Goal: Task Accomplishment & Management: Complete application form

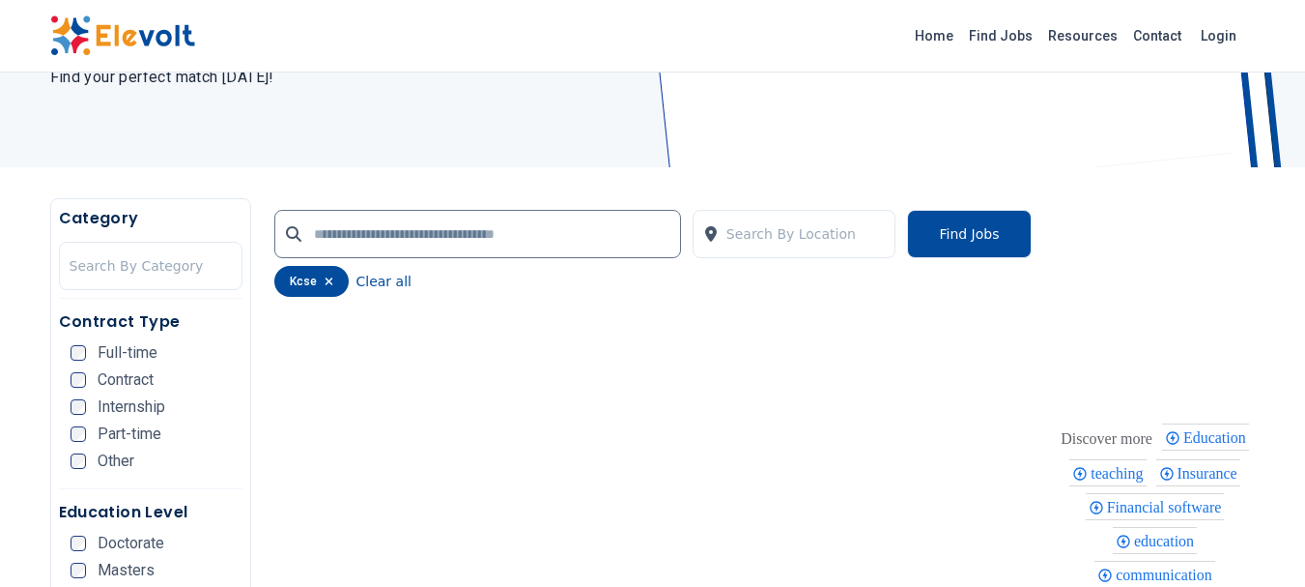
scroll to position [274, 0]
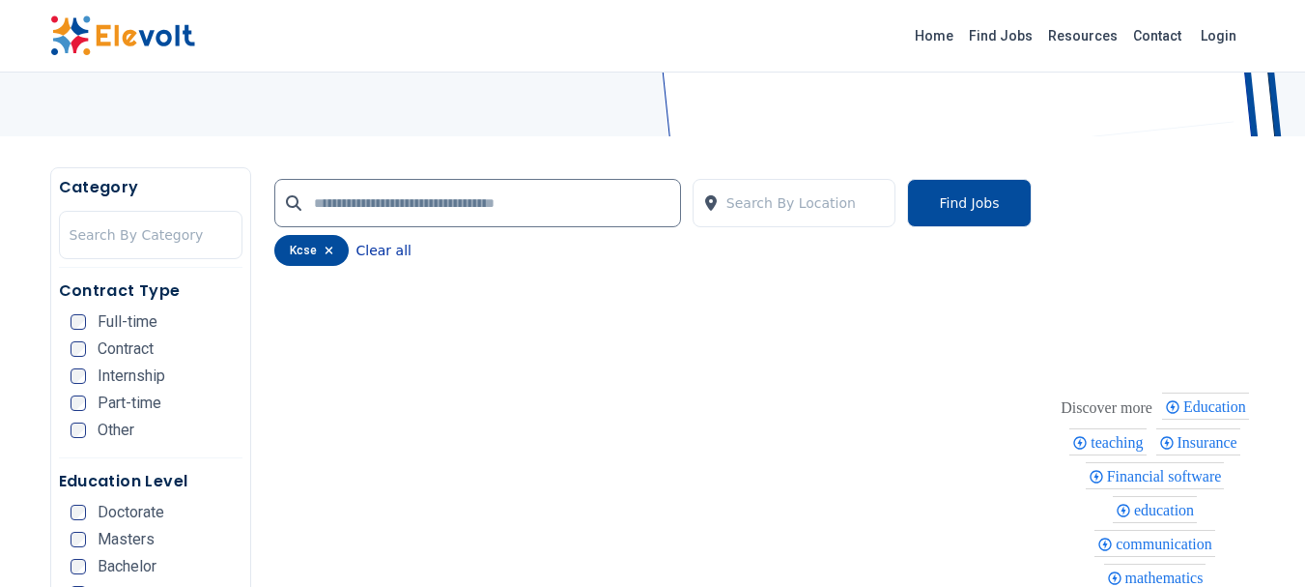
click at [372, 251] on button "Clear all" at bounding box center [384, 250] width 55 height 31
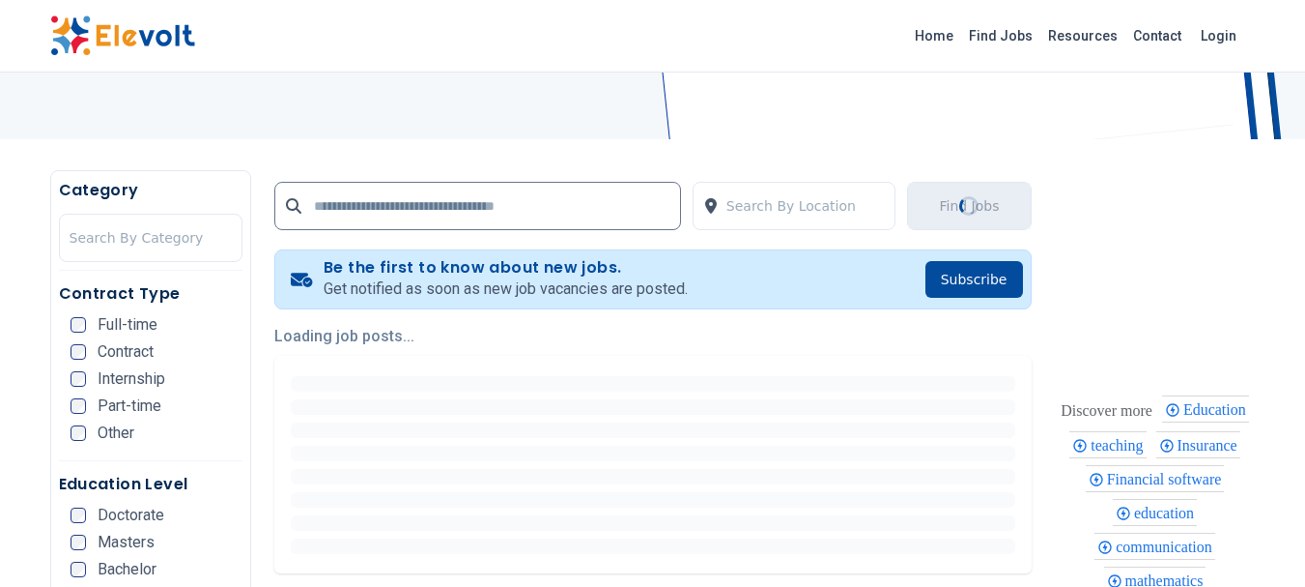
scroll to position [0, 0]
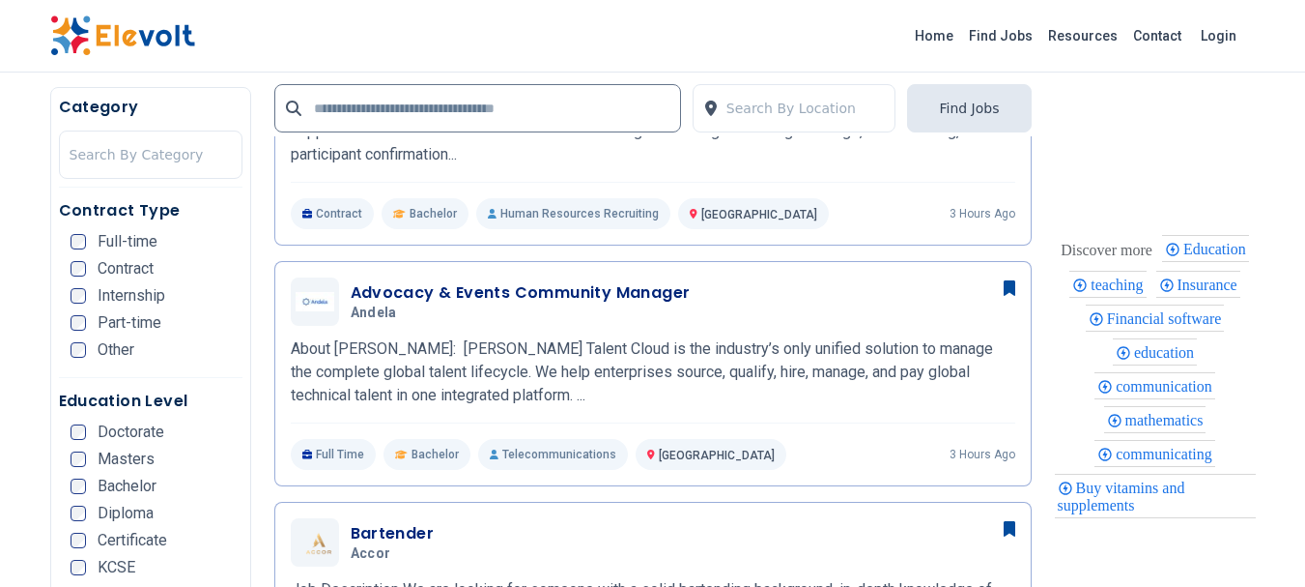
scroll to position [883, 0]
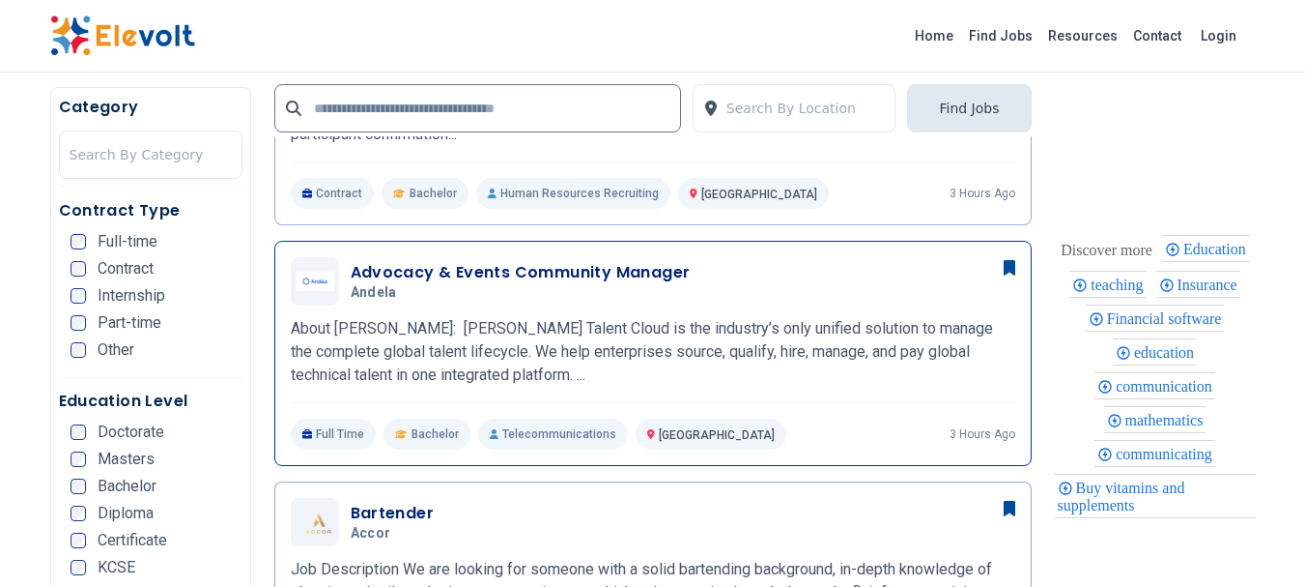
click at [575, 282] on h3 "Advocacy & Events Community Manager" at bounding box center [521, 272] width 340 height 23
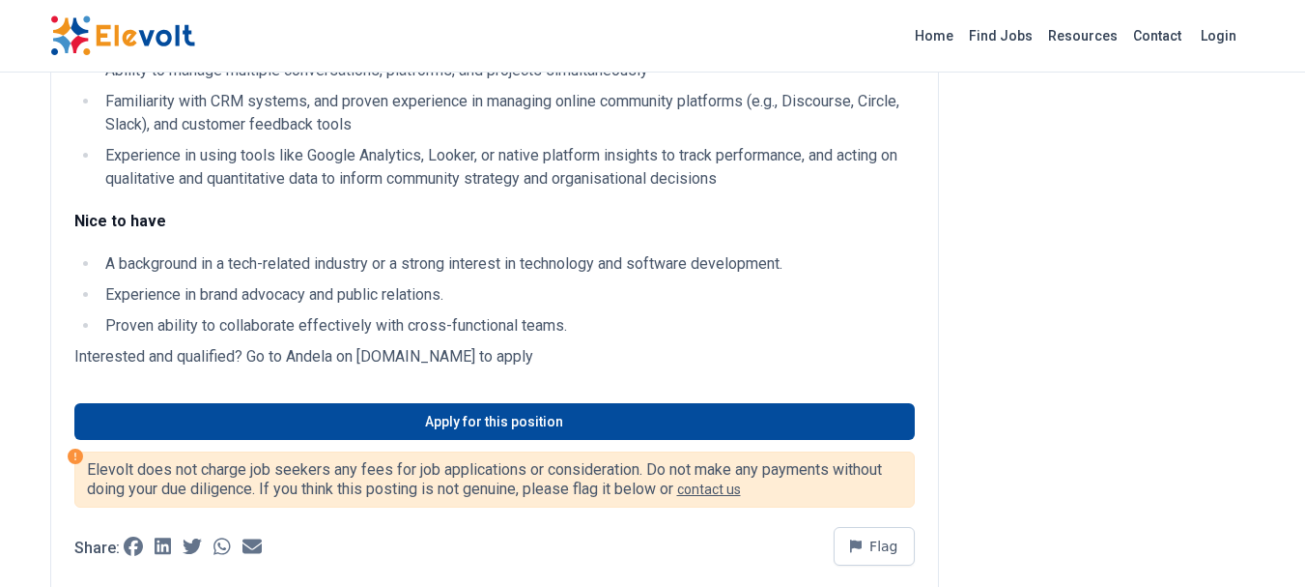
scroll to position [1694, 0]
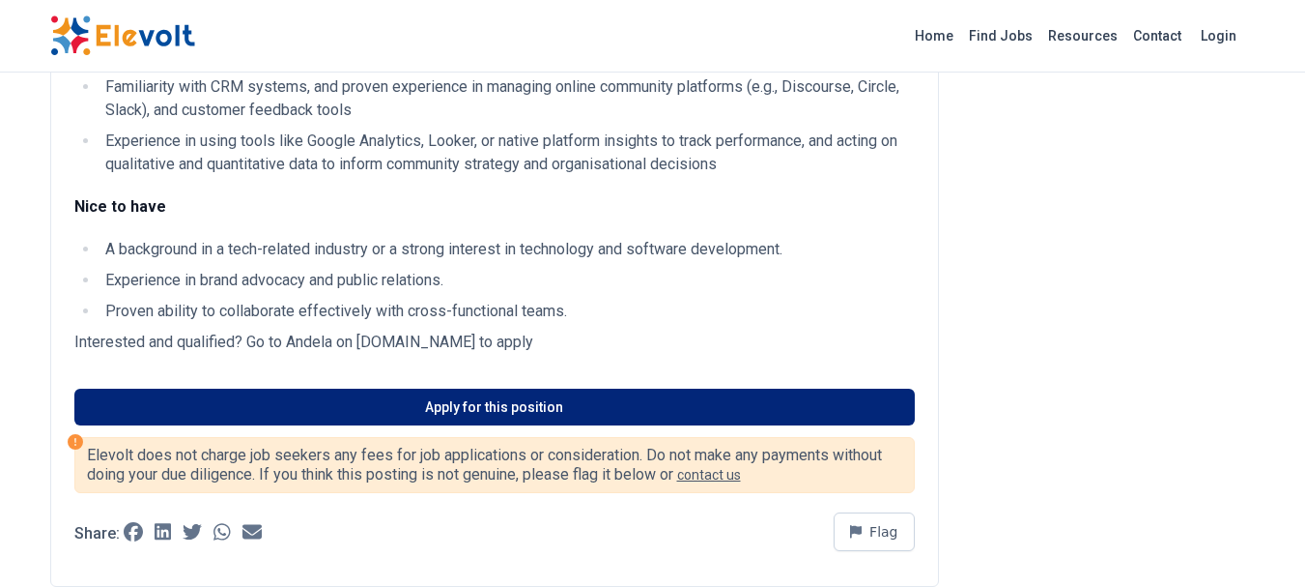
click at [566, 425] on link "Apply for this position" at bounding box center [494, 406] width 841 height 37
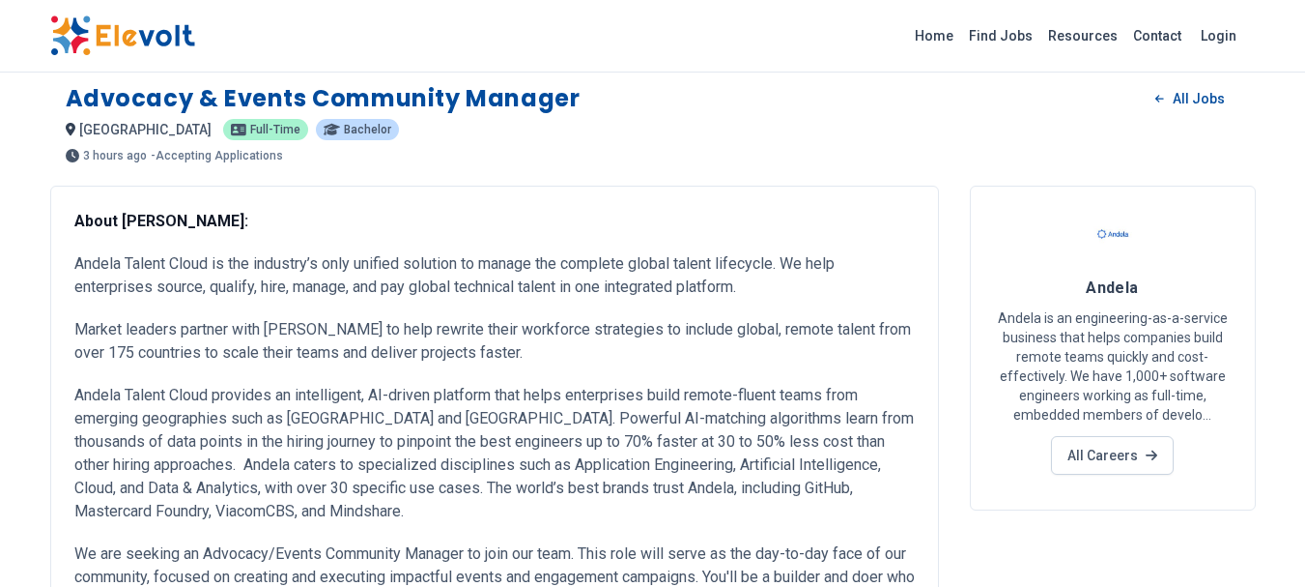
scroll to position [0, 0]
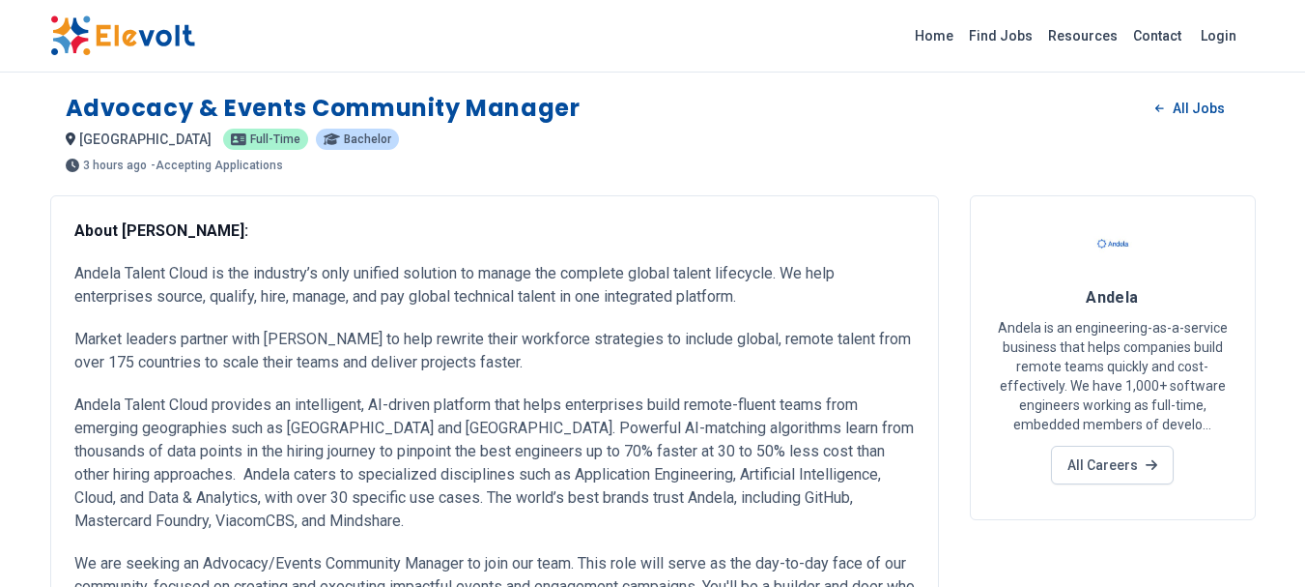
drag, startPoint x: 651, startPoint y: 359, endPoint x: 76, endPoint y: 222, distance: 591.1
copy div "Lorem Ipsumd: Sitame Consec Adipi el sed doeiusmo’t inci utlabor etdolore ma al…"
